Goal: Check status: Check status

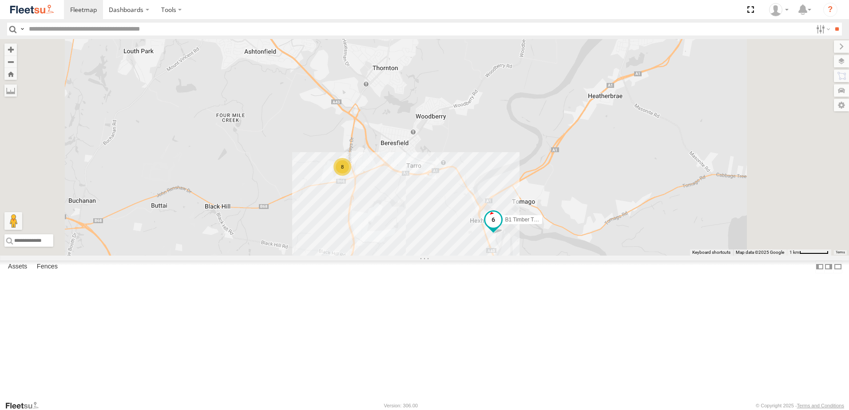
click at [501, 228] on span at bounding box center [493, 220] width 16 height 16
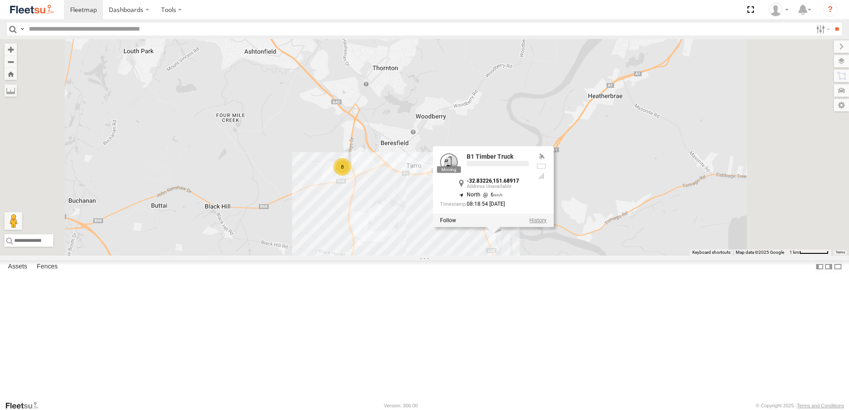
click at [547, 224] on label at bounding box center [537, 221] width 17 height 6
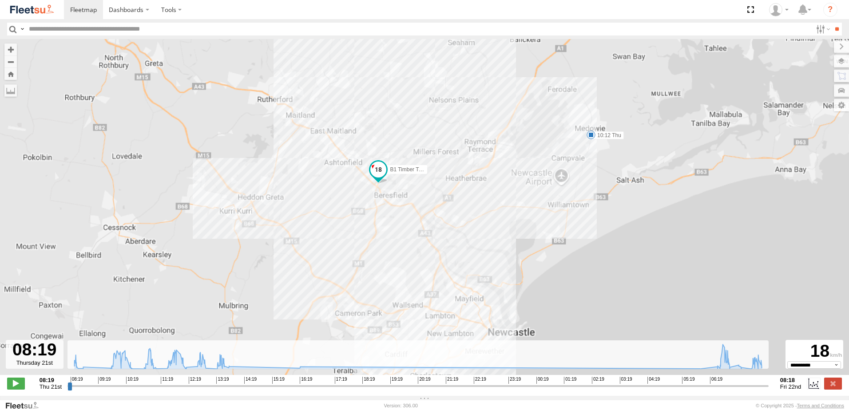
drag, startPoint x: 538, startPoint y: 289, endPoint x: 545, endPoint y: 241, distance: 48.1
click at [546, 242] on div "B1 Timber Truck 10:12 Thu" at bounding box center [424, 212] width 849 height 346
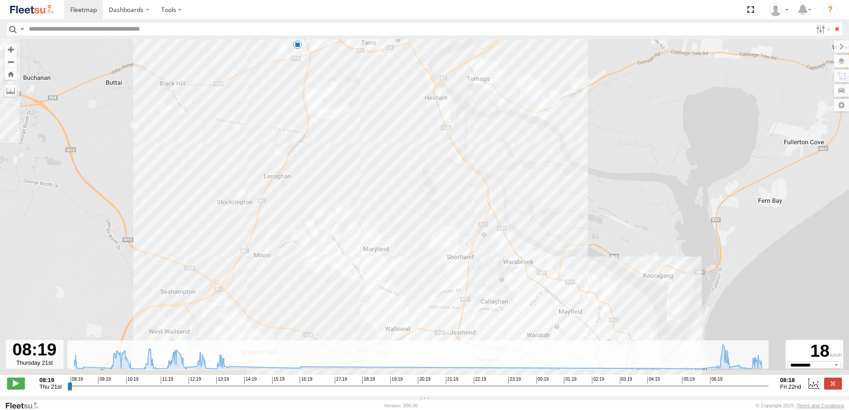
drag, startPoint x: 431, startPoint y: 242, endPoint x: 433, endPoint y: 215, distance: 27.6
click at [433, 215] on div "B1 Timber Truck 10:12 Thu 6" at bounding box center [424, 212] width 849 height 346
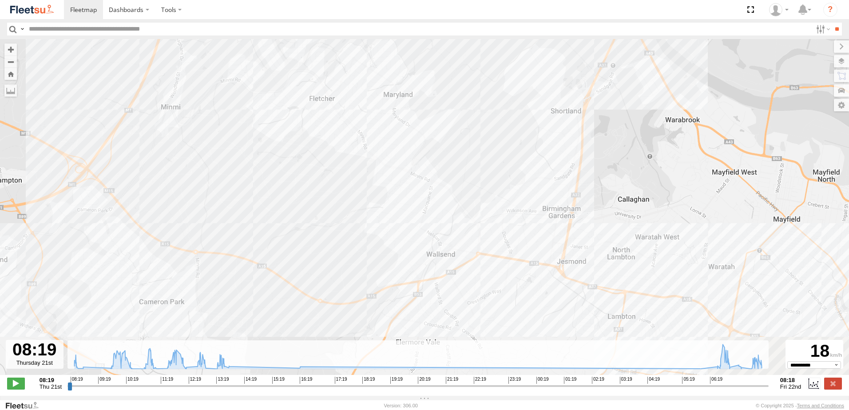
drag, startPoint x: 460, startPoint y: 179, endPoint x: 462, endPoint y: 175, distance: 5.0
click at [462, 175] on div "B1 Timber Truck 10:12 Thu" at bounding box center [424, 212] width 849 height 346
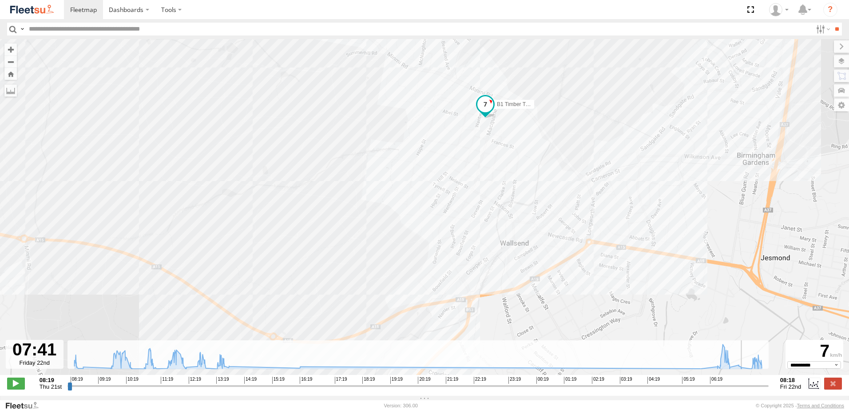
click at [748, 389] on input "range" at bounding box center [418, 386] width 701 height 8
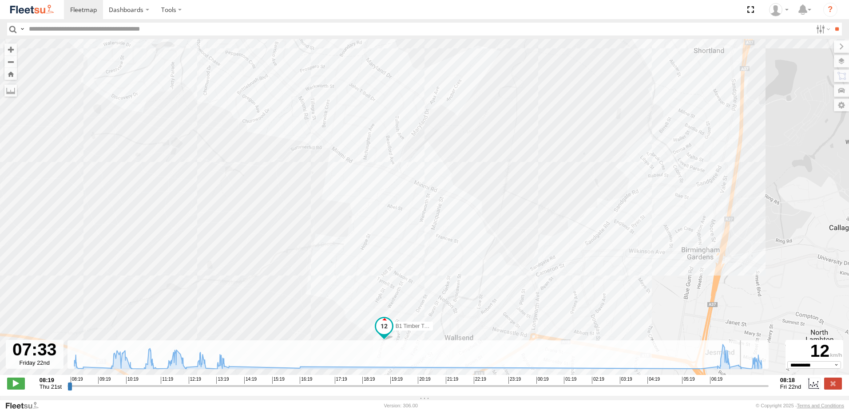
drag, startPoint x: 748, startPoint y: 389, endPoint x: 744, endPoint y: 389, distance: 4.5
type input "**********"
click at [744, 389] on input "range" at bounding box center [418, 386] width 701 height 8
click at [831, 390] on label at bounding box center [833, 384] width 18 height 12
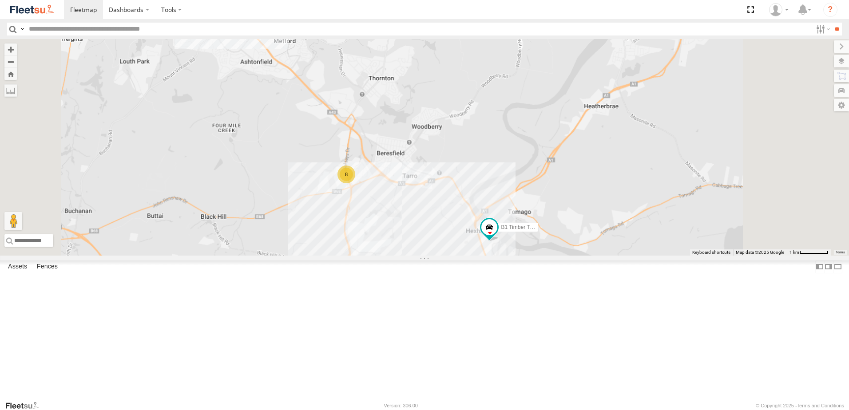
drag, startPoint x: 477, startPoint y: 303, endPoint x: 524, endPoint y: 334, distance: 56.2
click at [524, 256] on div "B1 Timber Truck 8" at bounding box center [424, 147] width 849 height 217
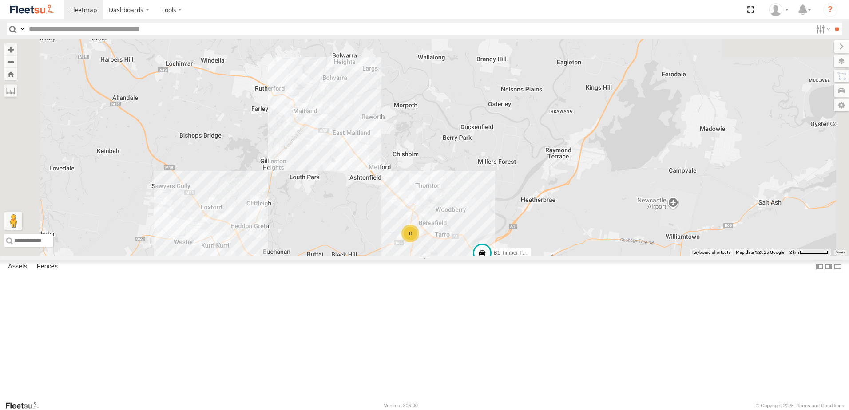
drag, startPoint x: 505, startPoint y: 313, endPoint x: 477, endPoint y: 297, distance: 32.8
click at [477, 256] on div "B1 Timber Truck 8" at bounding box center [424, 147] width 849 height 217
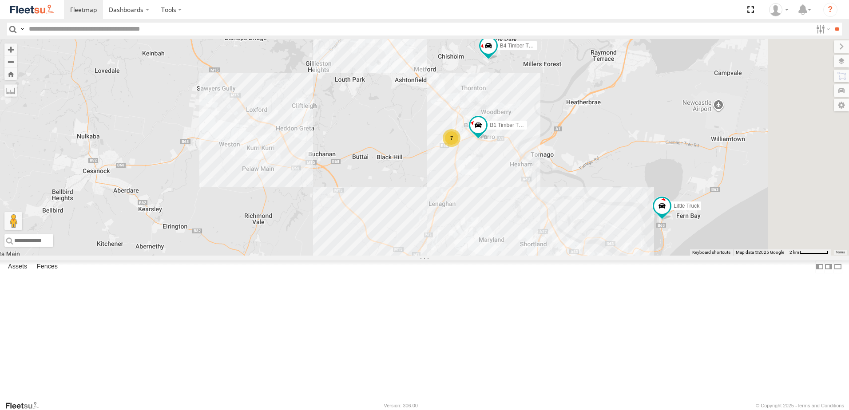
drag, startPoint x: 612, startPoint y: 211, endPoint x: 583, endPoint y: 244, distance: 44.1
click at [583, 244] on div "B4 Timber Truck BX1 Express Ute C4 Timber Truck BX2 Express Ute CX1 Express Ute…" at bounding box center [424, 147] width 849 height 217
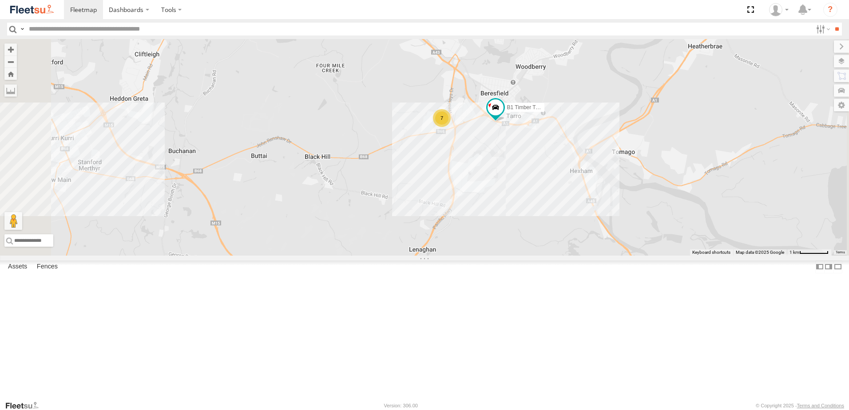
drag, startPoint x: 590, startPoint y: 215, endPoint x: 575, endPoint y: 228, distance: 20.5
click at [575, 228] on div "B4 Timber Truck BX1 Express Ute C4 Timber Truck BX2 Express Ute CX1 Express Ute…" at bounding box center [424, 147] width 849 height 217
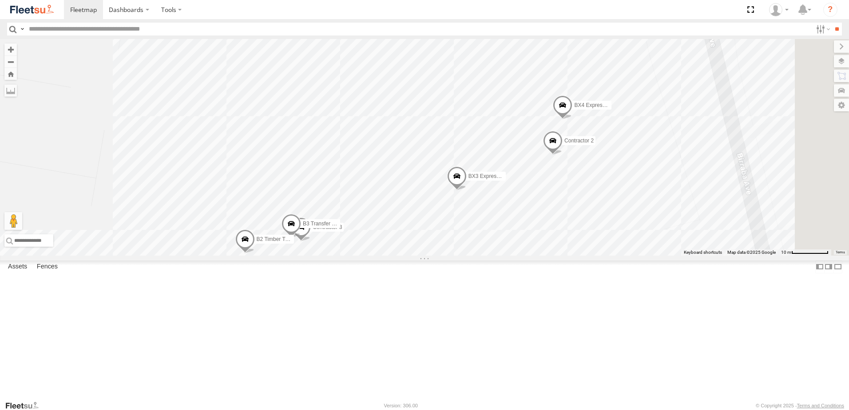
drag, startPoint x: 479, startPoint y: 191, endPoint x: 476, endPoint y: 214, distance: 23.7
click at [476, 214] on div "B4 Timber Truck BX1 Express Ute C4 Timber Truck BX2 Express Ute CX1 Express Ute…" at bounding box center [424, 147] width 849 height 217
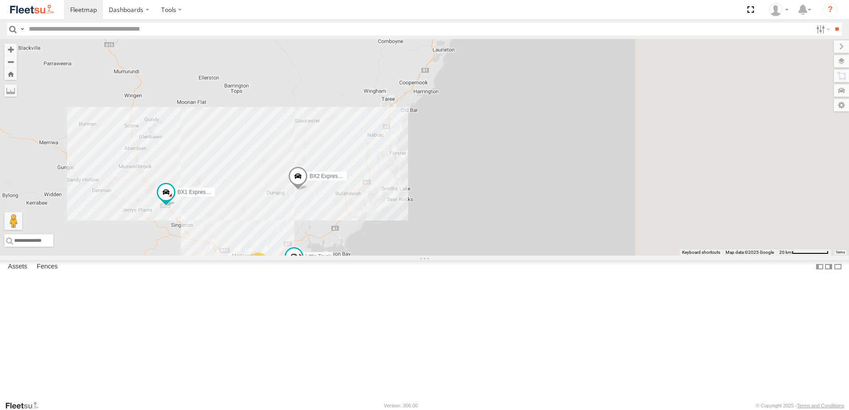
drag, startPoint x: 470, startPoint y: 249, endPoint x: 382, endPoint y: 325, distance: 116.5
click at [382, 256] on div "BX1 Express Ute BX2 Express Ute Little Truck 9 14 2" at bounding box center [424, 147] width 849 height 217
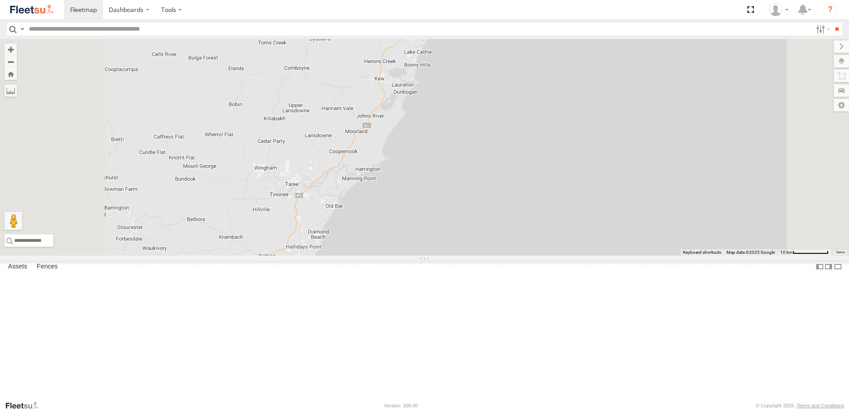
drag, startPoint x: 457, startPoint y: 262, endPoint x: 491, endPoint y: 212, distance: 60.4
click at [491, 212] on div "BX1 Express Ute BX2 Express Ute Little Truck" at bounding box center [424, 147] width 849 height 217
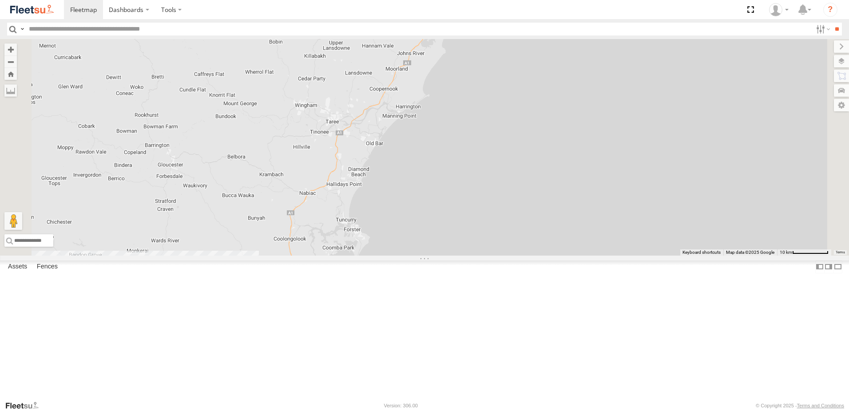
drag, startPoint x: 453, startPoint y: 270, endPoint x: 480, endPoint y: 223, distance: 54.3
click at [480, 223] on div "BX1 Express Ute BX2 Express Ute Little Truck" at bounding box center [424, 147] width 849 height 217
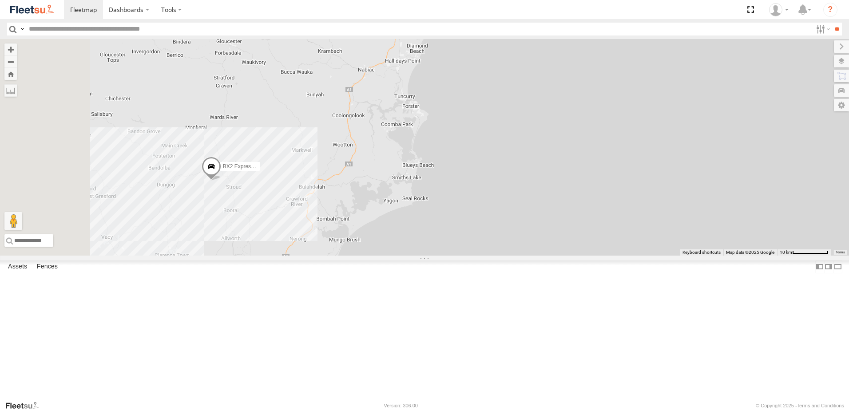
drag, startPoint x: 431, startPoint y: 300, endPoint x: 460, endPoint y: 227, distance: 78.4
click at [460, 228] on div "BX1 Express Ute BX2 Express Ute Little Truck" at bounding box center [424, 147] width 849 height 217
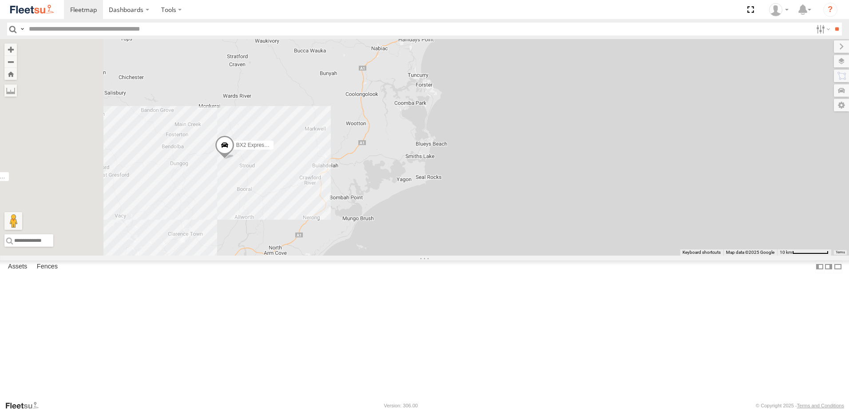
drag, startPoint x: 452, startPoint y: 261, endPoint x: 469, endPoint y: 240, distance: 27.4
click at [469, 240] on div "BX1 Express Ute BX2 Express Ute Little Truck B4 Timber Truck 7 B5 Timber Truck" at bounding box center [424, 147] width 849 height 217
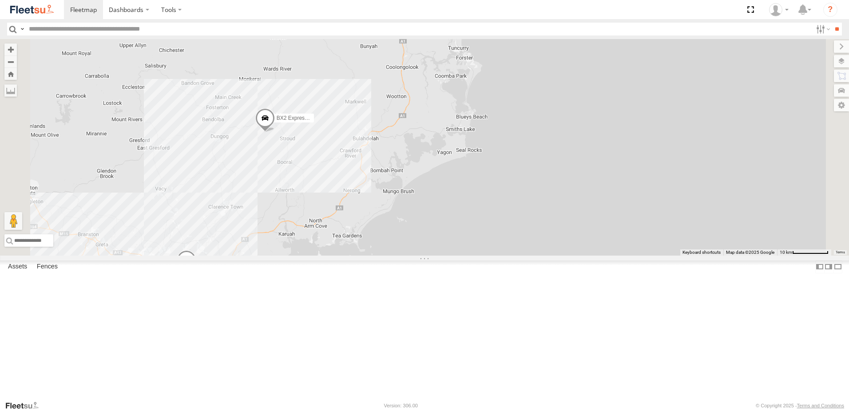
drag, startPoint x: 352, startPoint y: 282, endPoint x: 428, endPoint y: 244, distance: 84.8
click at [428, 244] on div "B4 Timber Truck B5 Timber Truck BX2 Express Ute Little Truck 7" at bounding box center [424, 147] width 849 height 217
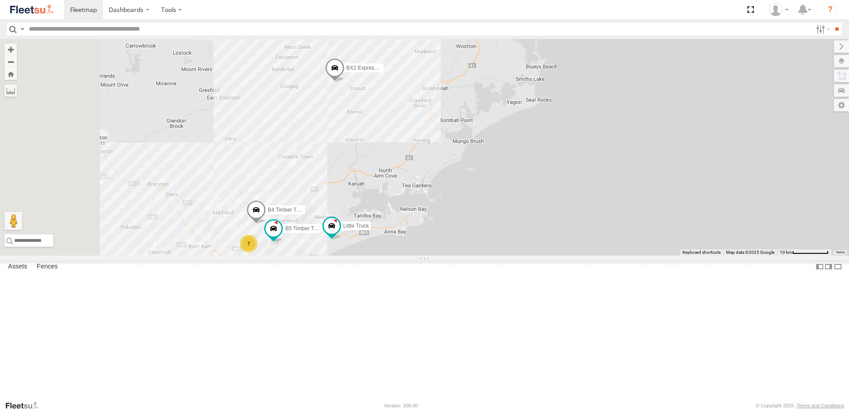
drag, startPoint x: 417, startPoint y: 247, endPoint x: 439, endPoint y: 219, distance: 36.0
click at [439, 219] on div "B4 Timber Truck B5 Timber Truck BX2 Express Ute Little Truck 7 2 6 4 2" at bounding box center [424, 147] width 849 height 217
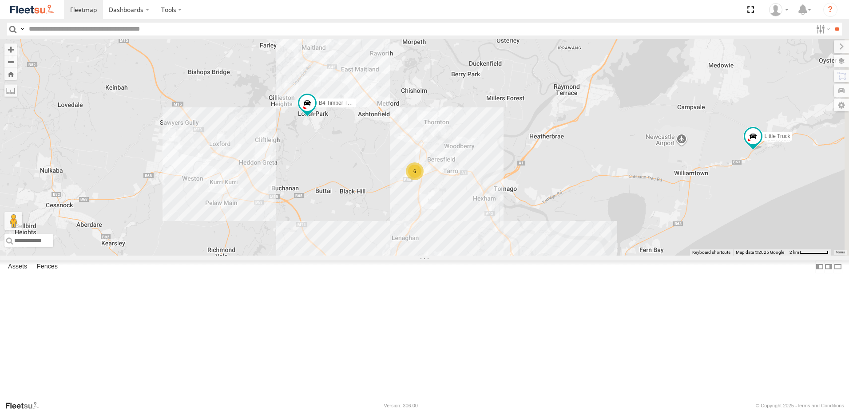
drag, startPoint x: 528, startPoint y: 279, endPoint x: 437, endPoint y: 243, distance: 97.2
click at [437, 243] on div "B4 Timber Truck BX1 Express Ute CX4 Express Ute C3 Timber Truck L3 Plasterboard…" at bounding box center [424, 147] width 849 height 217
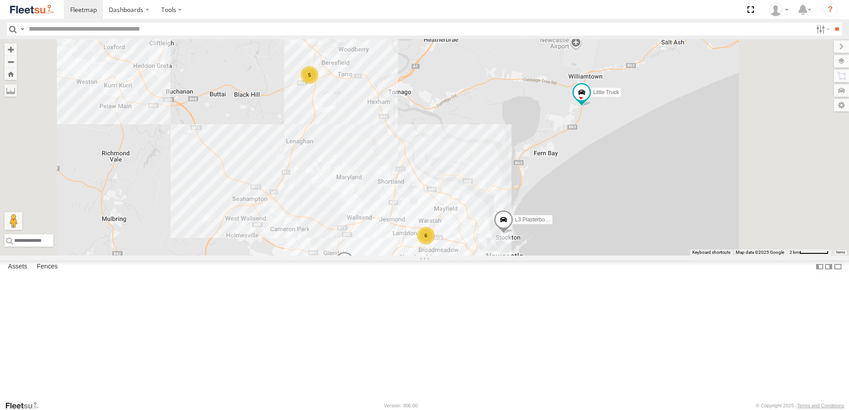
drag, startPoint x: 489, startPoint y: 239, endPoint x: 482, endPoint y: 226, distance: 14.9
click at [482, 227] on div "BX3 Express Ute B4 Timber Truck BX1 Express Ute L3 Plasterboard Truck Little Tr…" at bounding box center [424, 147] width 849 height 217
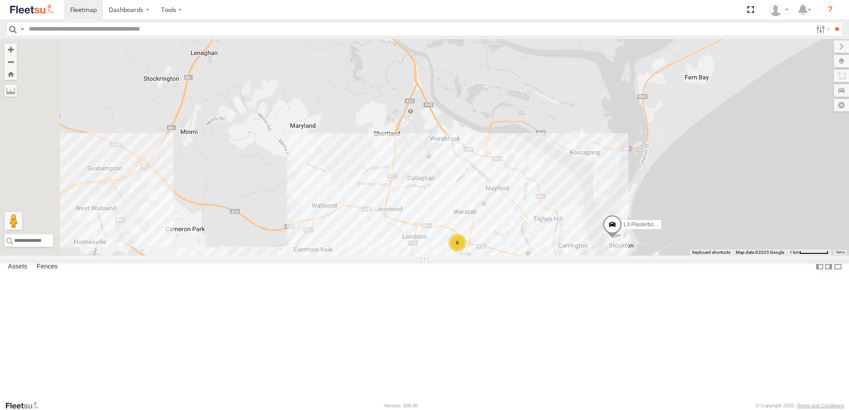
drag, startPoint x: 454, startPoint y: 267, endPoint x: 463, endPoint y: 241, distance: 28.0
click at [463, 241] on div "BX3 Express Ute B4 Timber Truck BX1 Express Ute L3 Plasterboard Truck Little Tr…" at bounding box center [424, 147] width 849 height 217
drag, startPoint x: 472, startPoint y: 253, endPoint x: 465, endPoint y: 238, distance: 16.9
click at [465, 238] on div "BX3 Express Ute B4 Timber Truck BX1 Express Ute L3 Plasterboard Truck Little Tr…" at bounding box center [424, 147] width 849 height 217
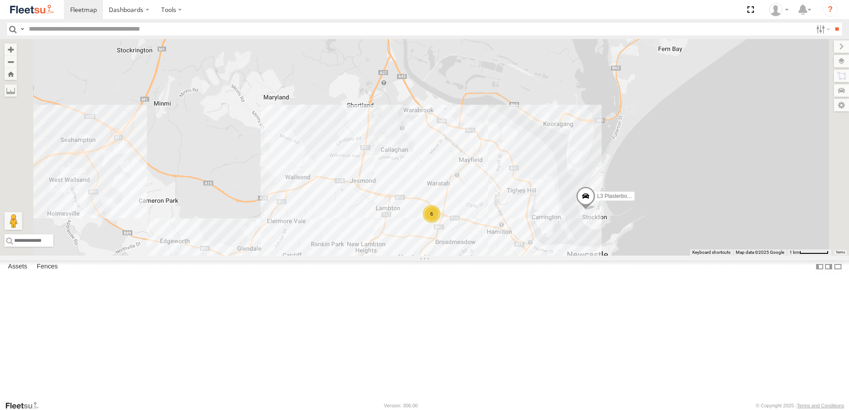
drag, startPoint x: 457, startPoint y: 218, endPoint x: 432, endPoint y: 273, distance: 60.4
click at [433, 256] on div "BX3 Express Ute B4 Timber Truck BX1 Express Ute L3 Plasterboard Truck Little Tr…" at bounding box center [424, 147] width 849 height 217
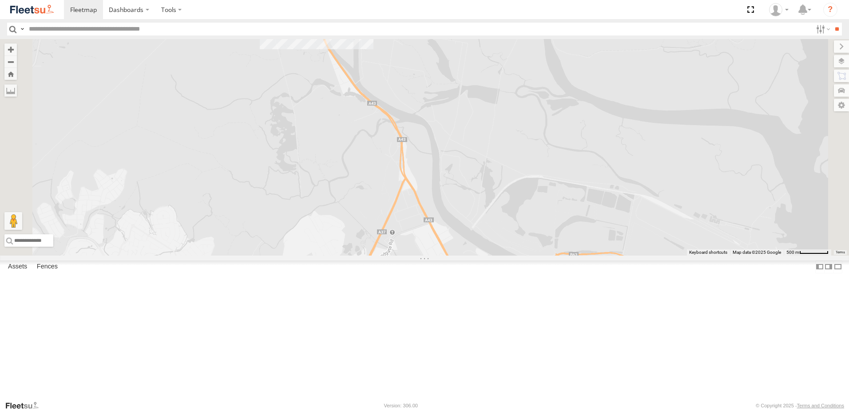
drag, startPoint x: 409, startPoint y: 131, endPoint x: 430, endPoint y: 231, distance: 102.6
click at [430, 231] on div "BX3 Express Ute B4 Timber Truck BX1 Express Ute L3 Plasterboard Truck Little Tr…" at bounding box center [424, 147] width 849 height 217
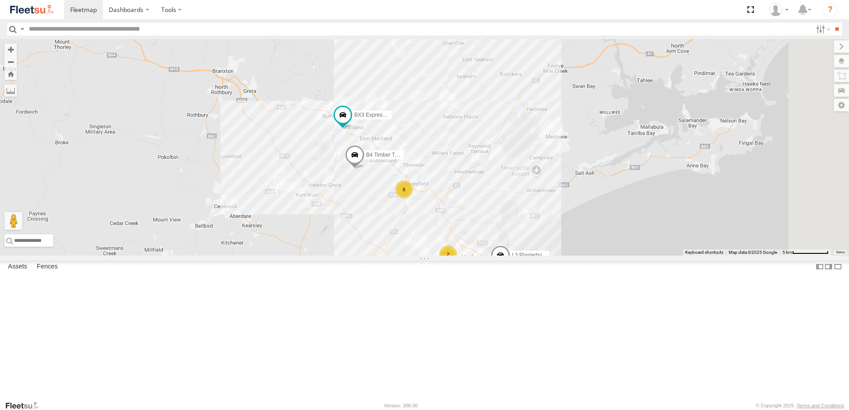
drag, startPoint x: 557, startPoint y: 163, endPoint x: 530, endPoint y: 199, distance: 44.8
click at [530, 199] on div "B4 Timber Truck CX4 Express Ute L3 Plasterboard Truck B5 Timber Truck CX2 Expre…" at bounding box center [424, 147] width 849 height 217
